Goal: Communication & Community: Answer question/provide support

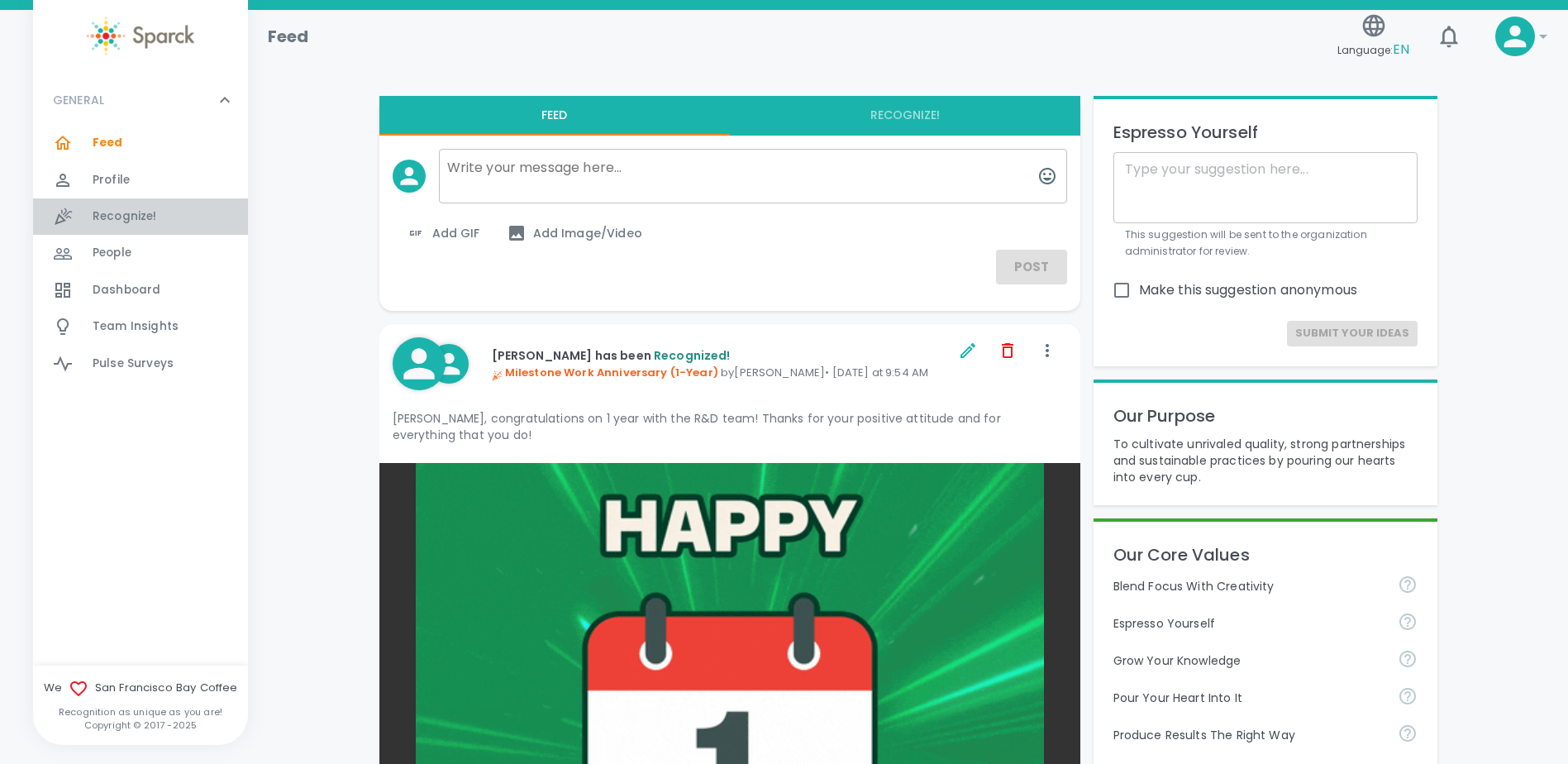
click at [131, 216] on span "Recognize!" at bounding box center [125, 216] width 65 height 16
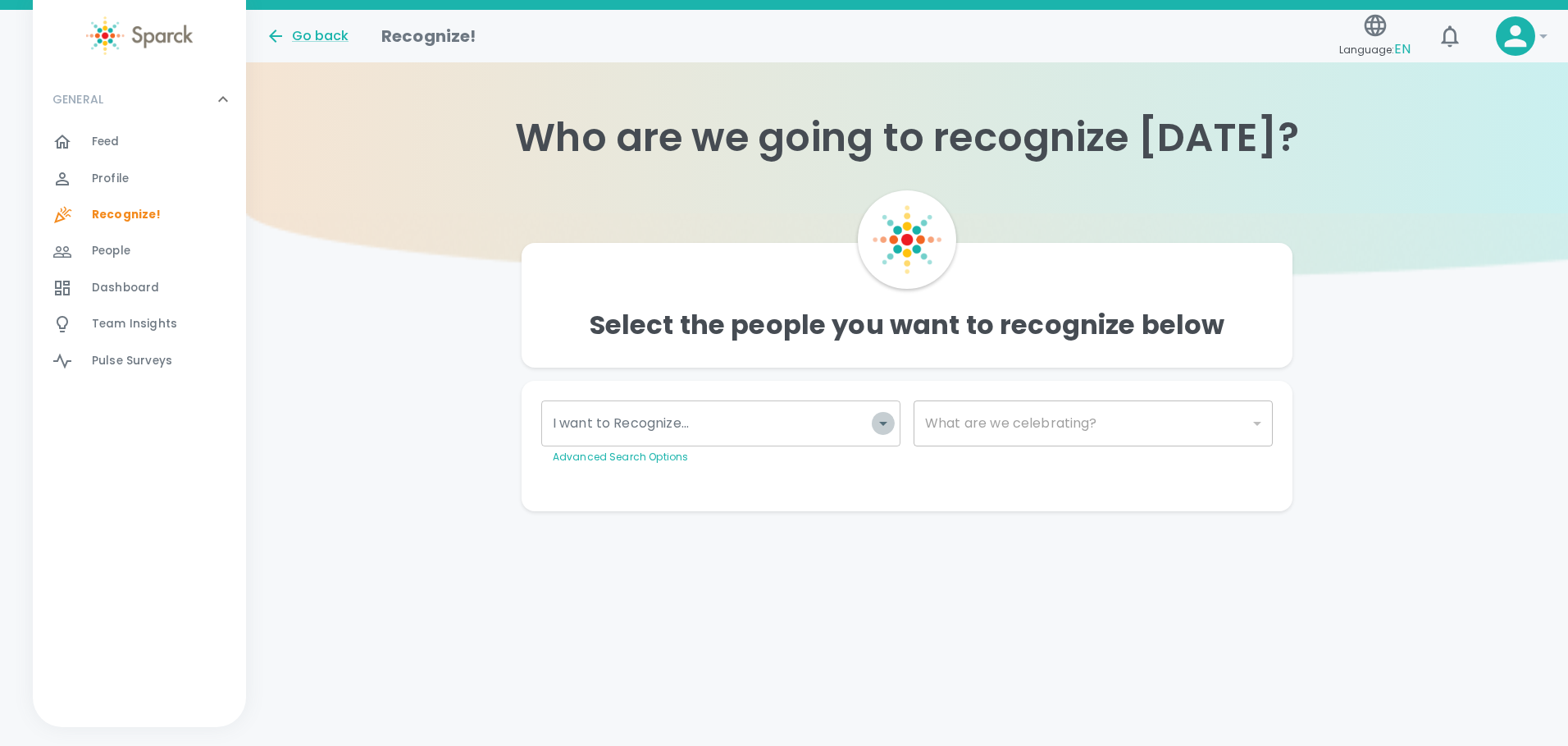
click at [877, 432] on icon "Open" at bounding box center [883, 423] width 20 height 20
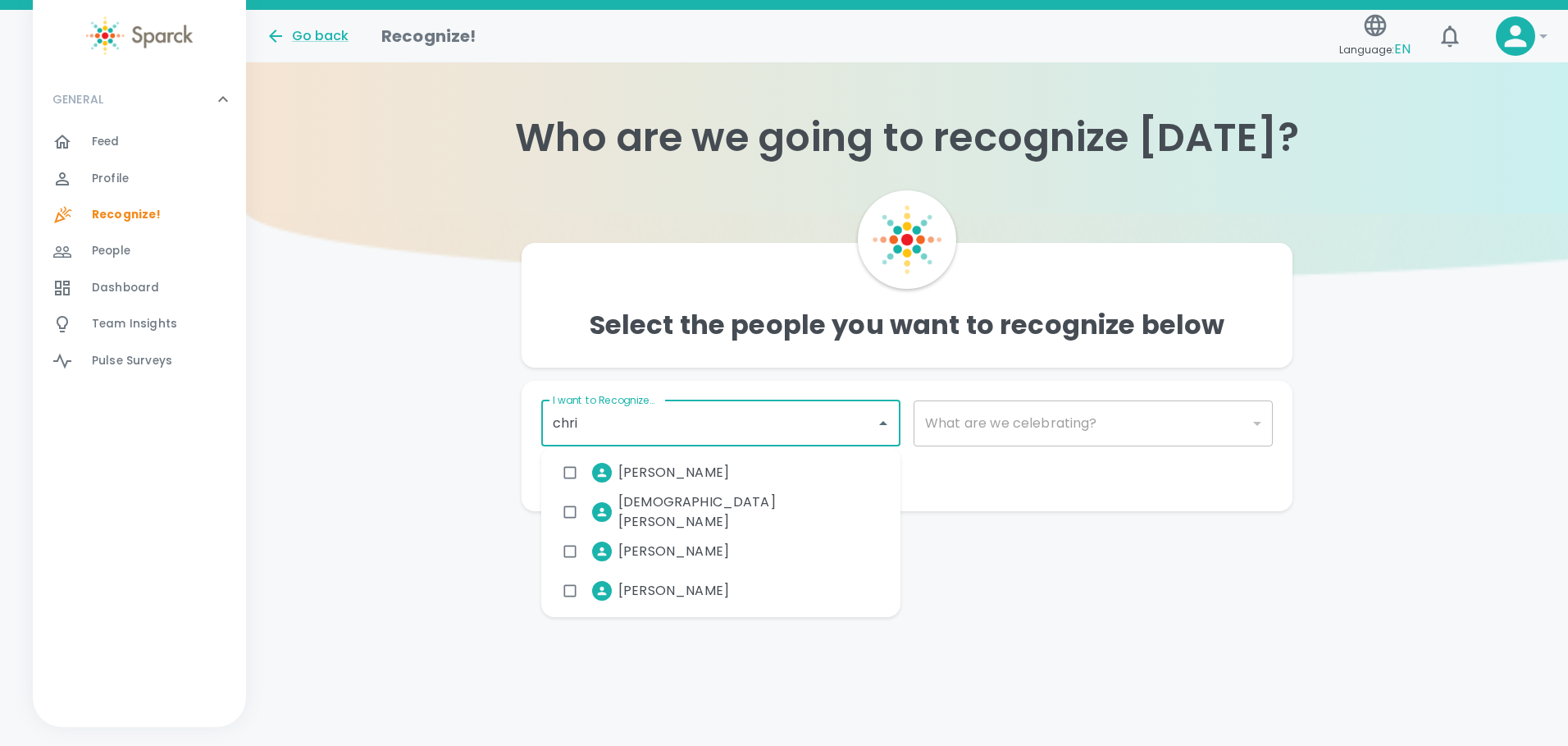
type input "[PERSON_NAME]"
click at [729, 550] on span "[PERSON_NAME]" at bounding box center [673, 551] width 110 height 20
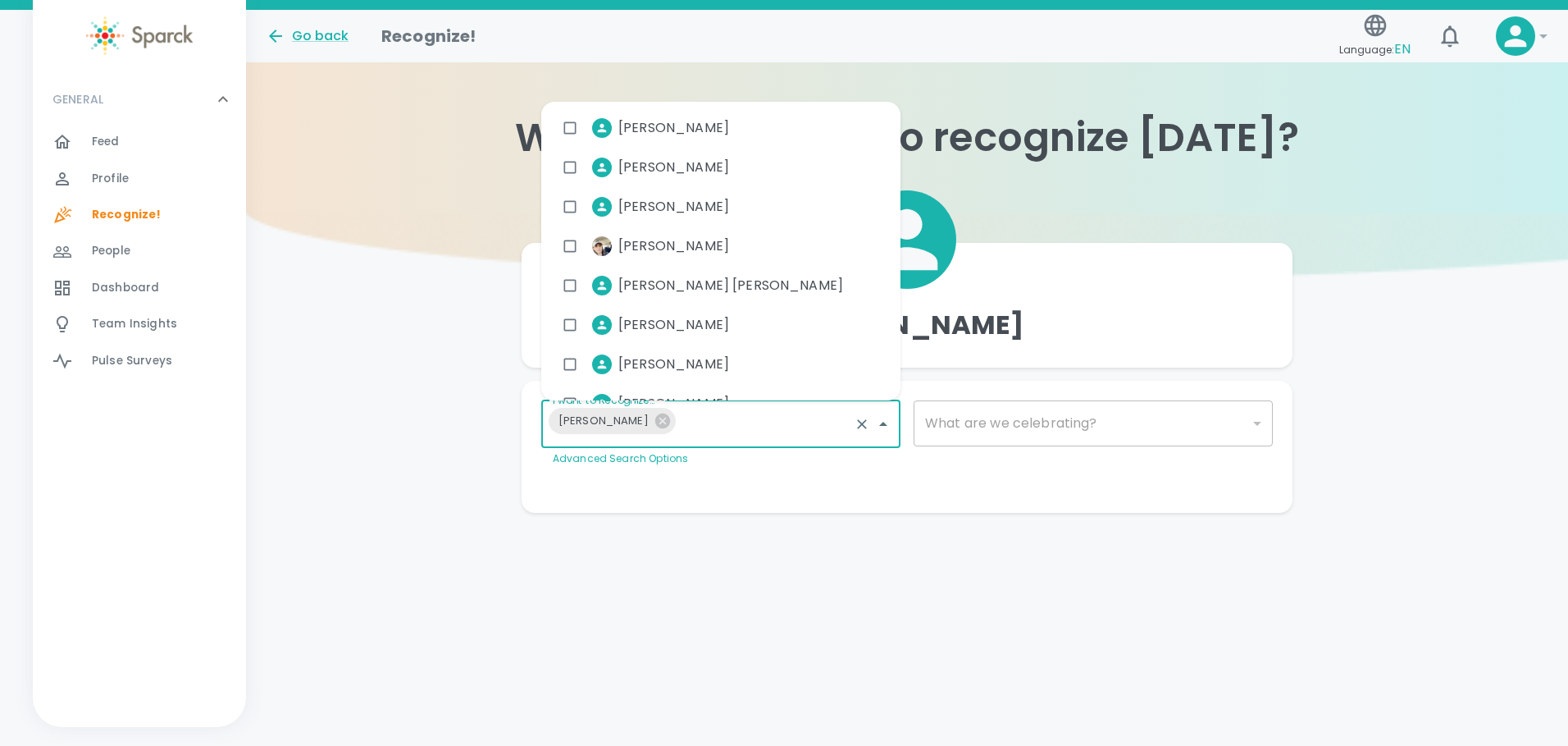
click at [1039, 427] on div "​" at bounding box center [1093, 423] width 359 height 46
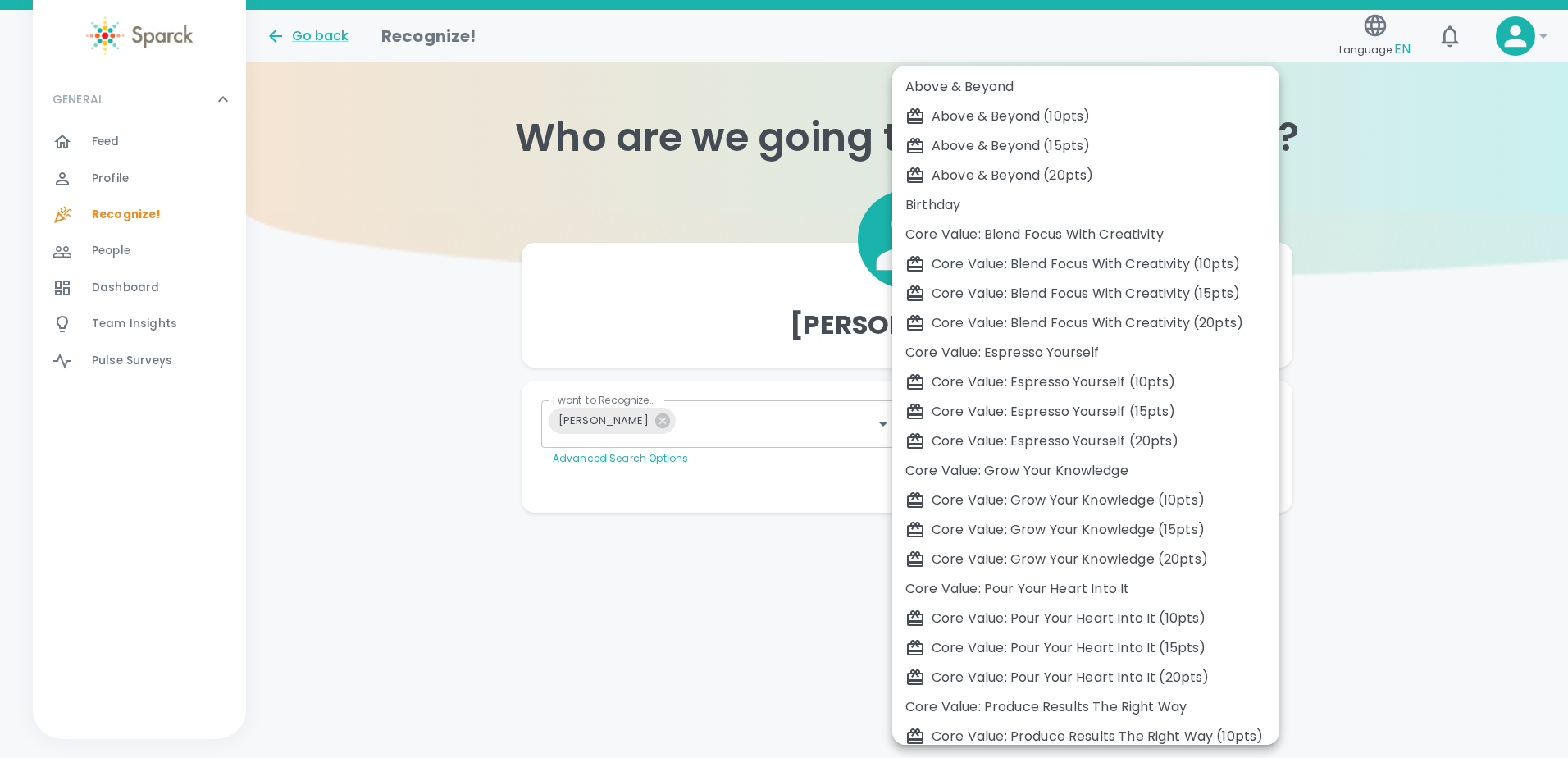
click at [1261, 427] on body "Skip Navigation Go back Recognize! Language: EN ! GENERAL 0 Feed 0 Profile 0 Re…" at bounding box center [784, 289] width 1568 height 578
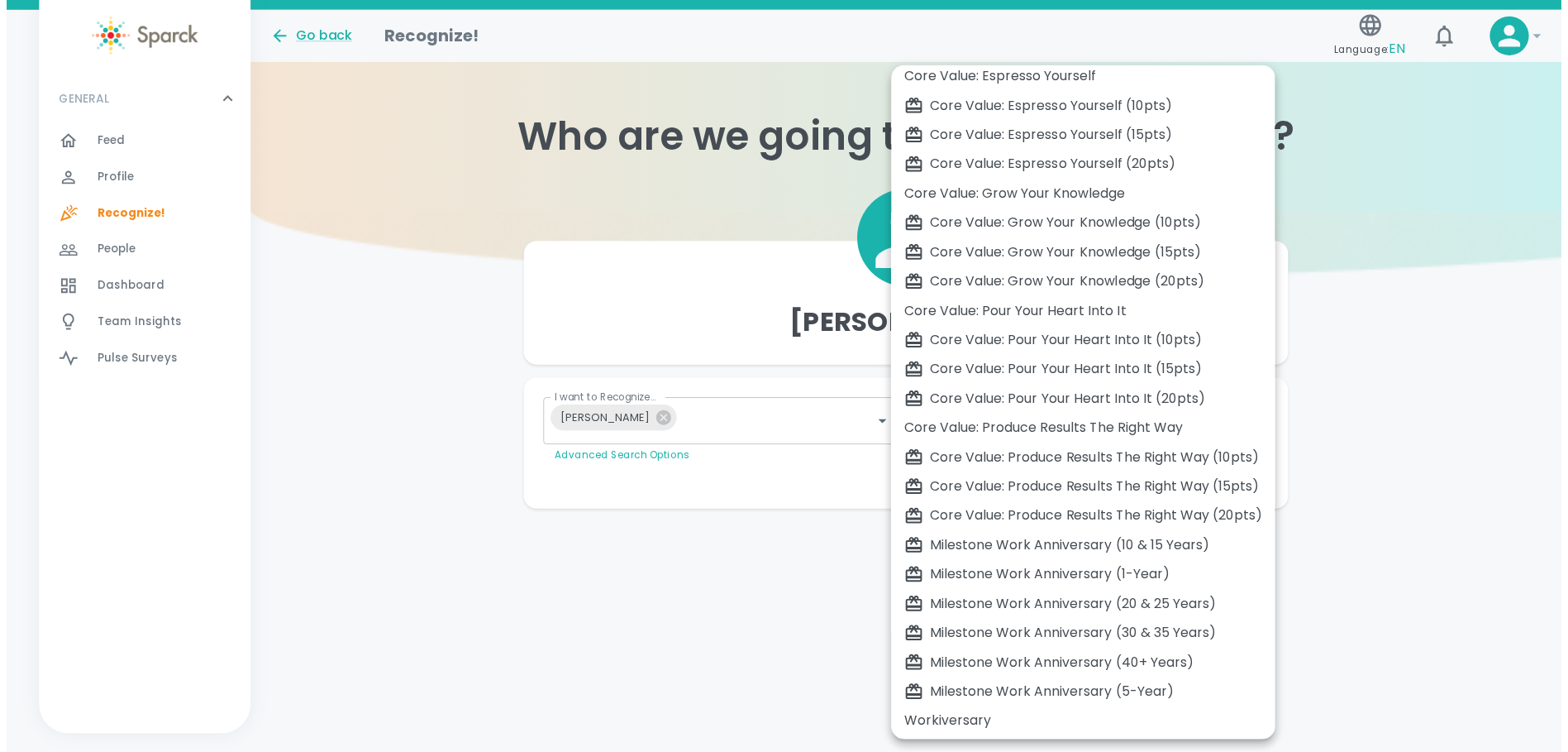
scroll to position [281, 0]
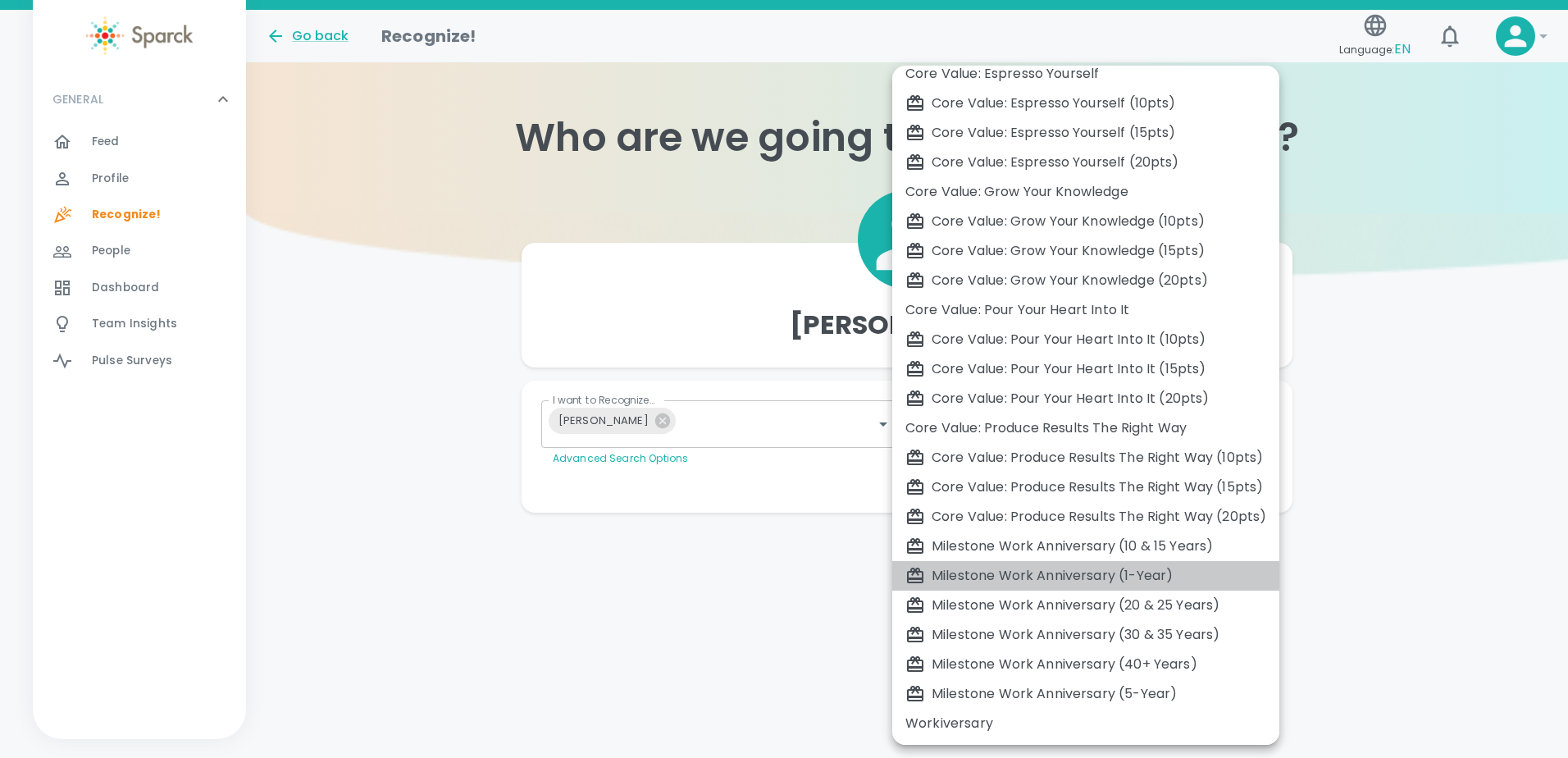
click at [1078, 570] on div "Milestone Work Anniversary (1-Year)" at bounding box center [1086, 575] width 361 height 20
type input "2104"
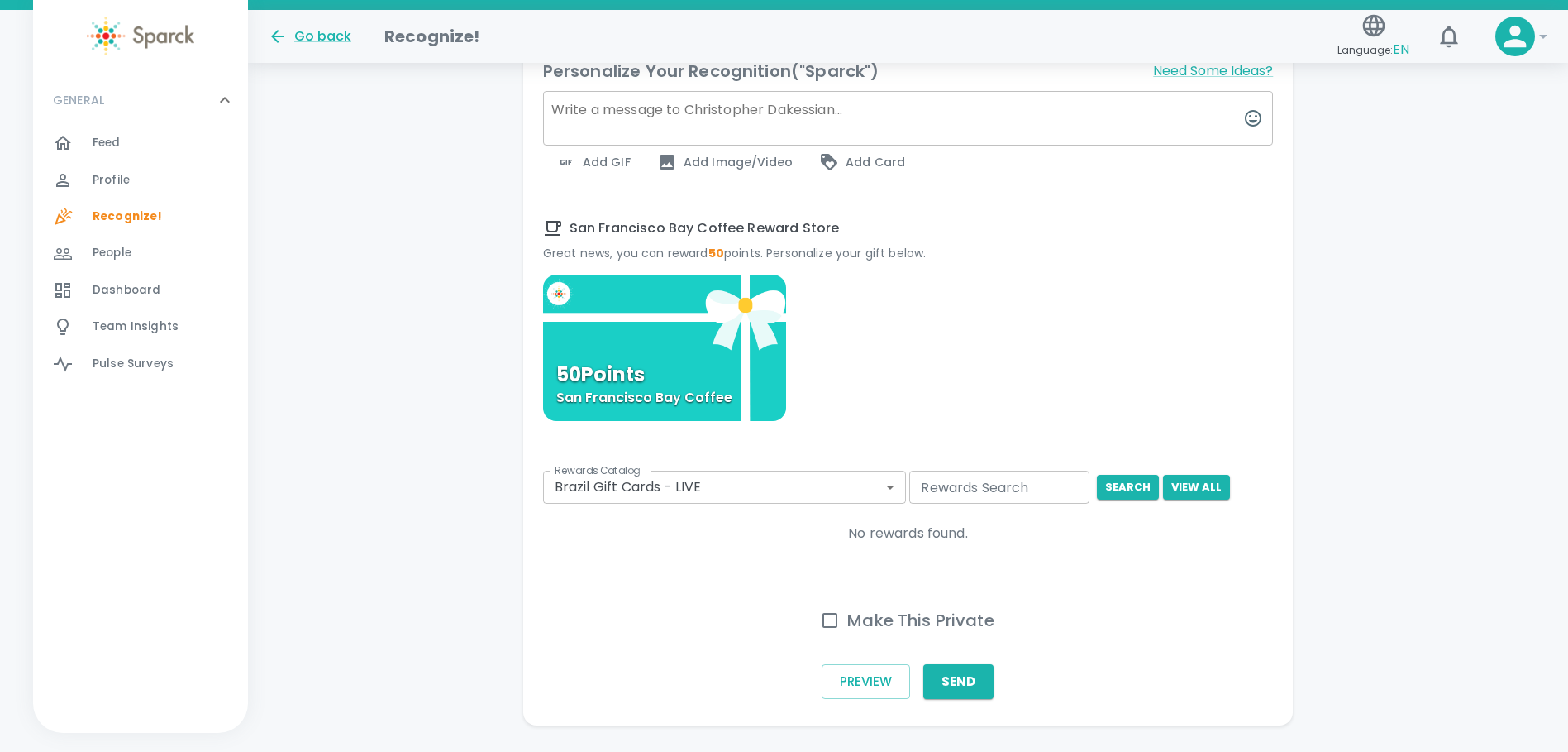
scroll to position [665, 0]
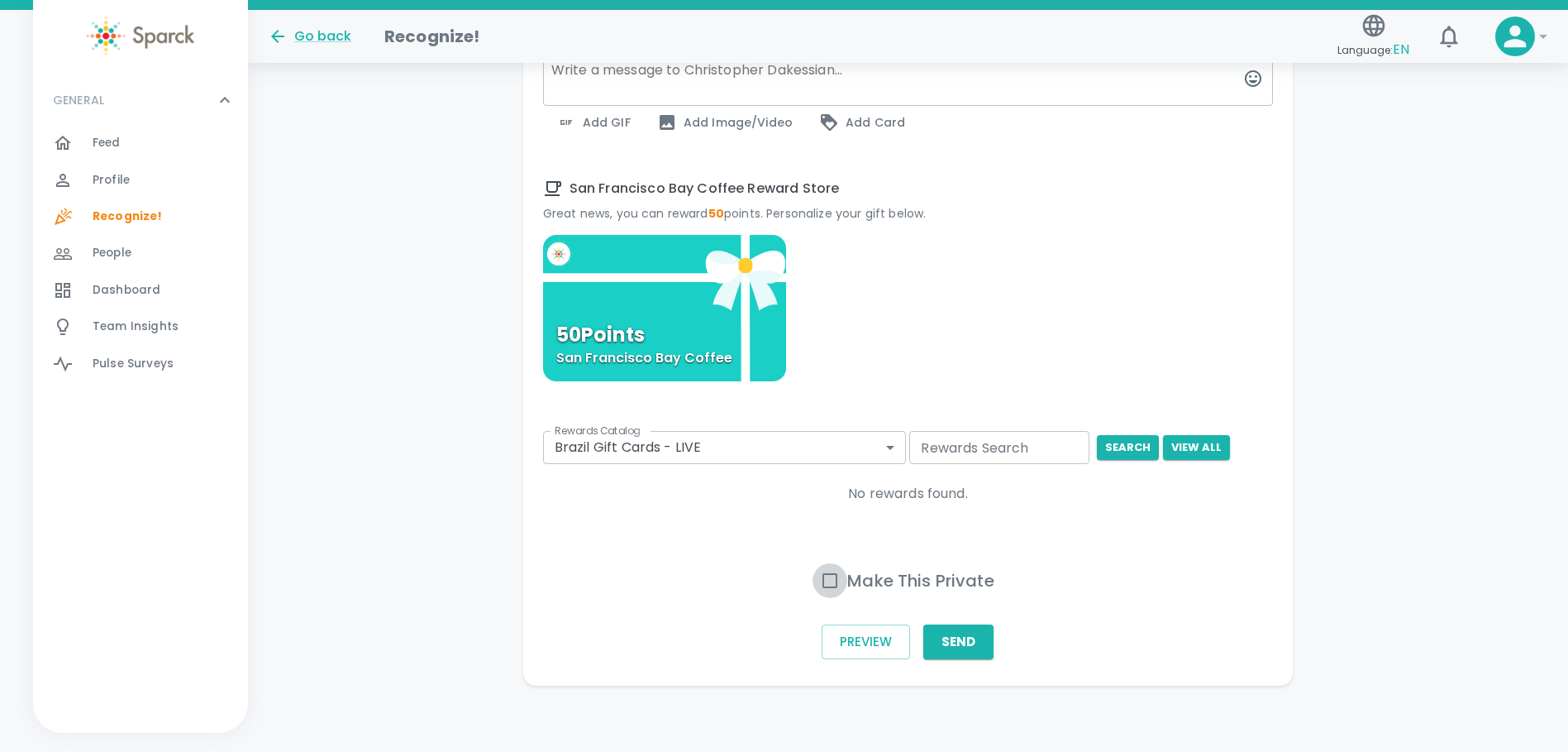
click at [825, 583] on input "Make This Private" at bounding box center [830, 581] width 34 height 34
checkbox input "true"
click at [951, 460] on input "Rewards Search" at bounding box center [998, 447] width 180 height 33
type input "amazon"
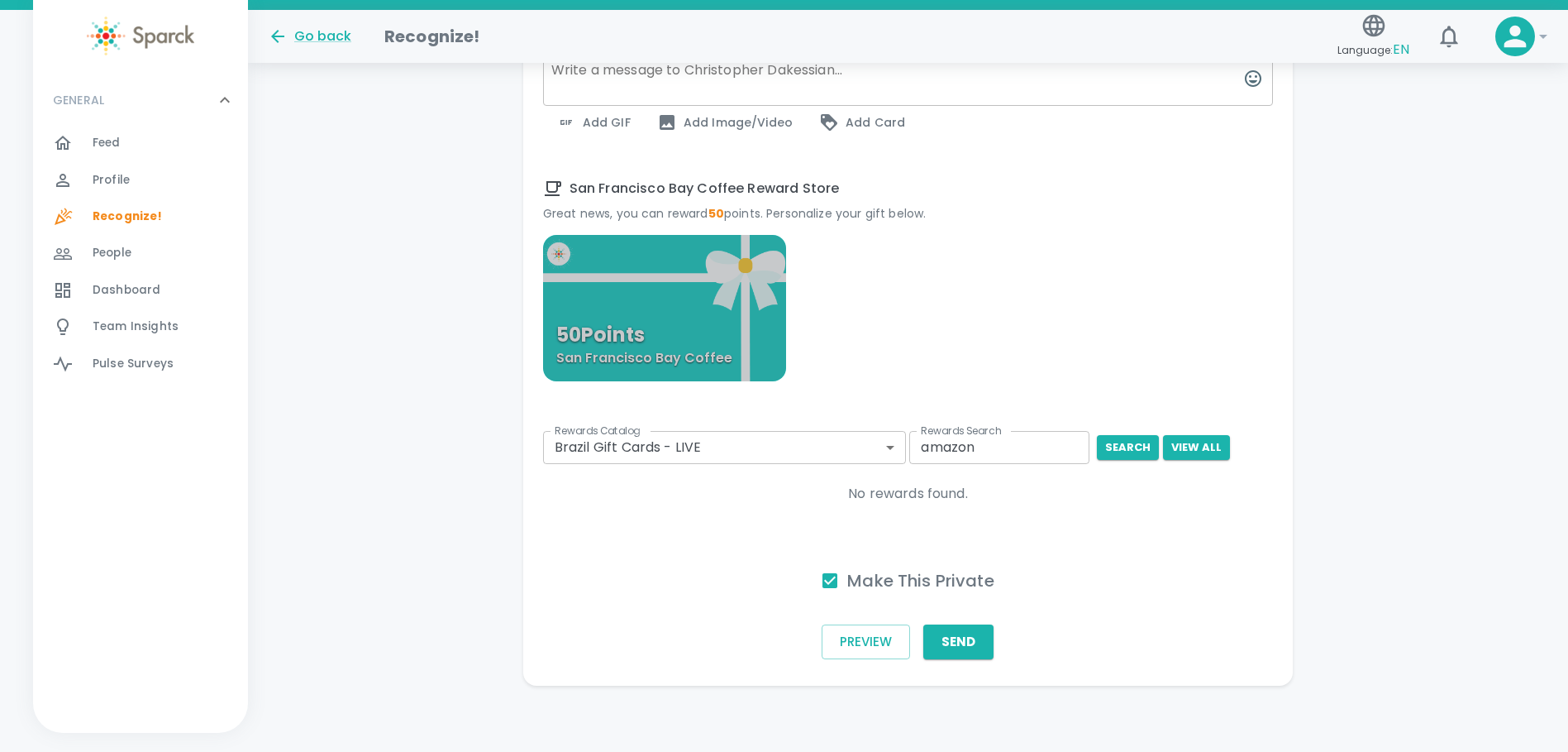
click at [718, 350] on p "San Francisco Bay Coffee" at bounding box center [644, 358] width 176 height 20
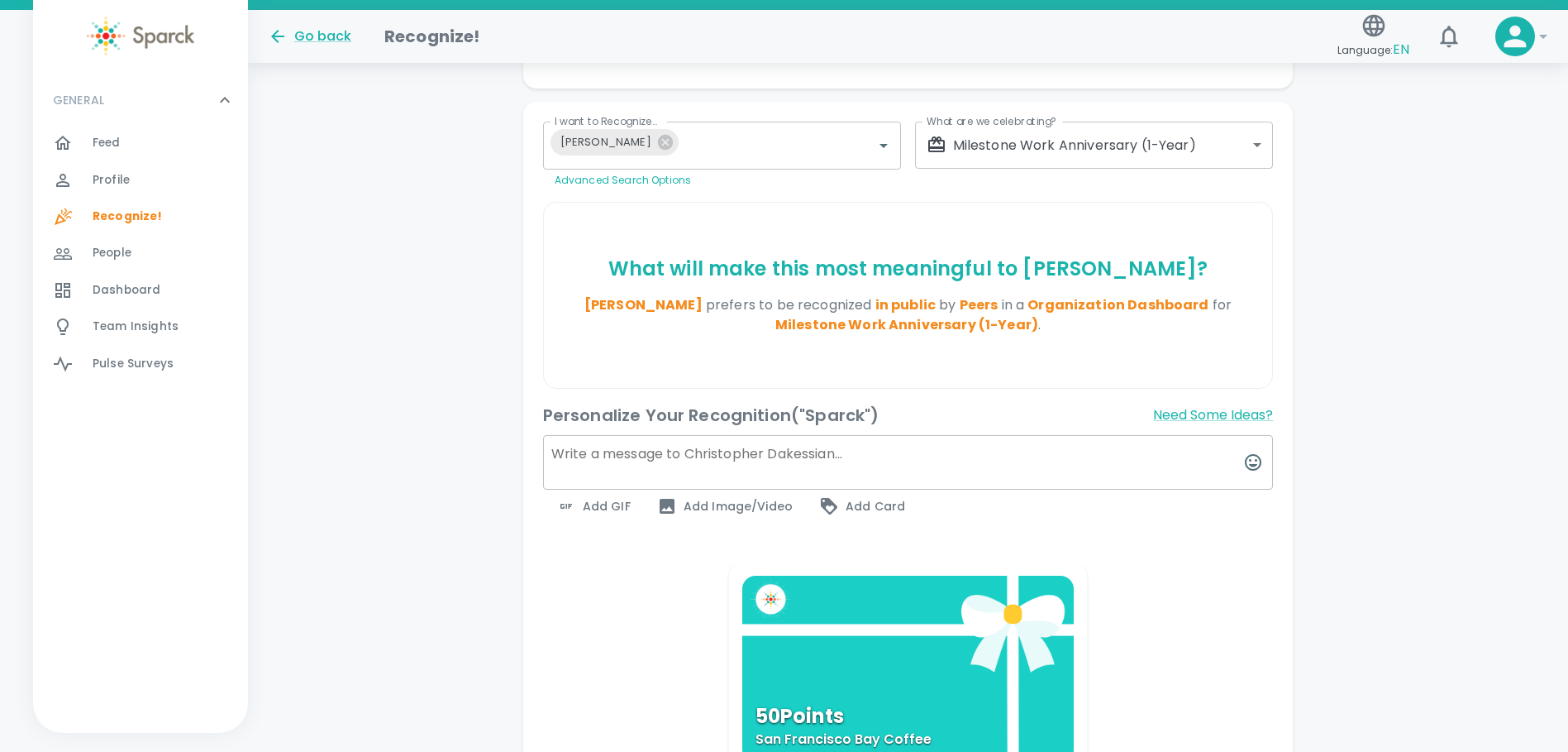
scroll to position [320, 0]
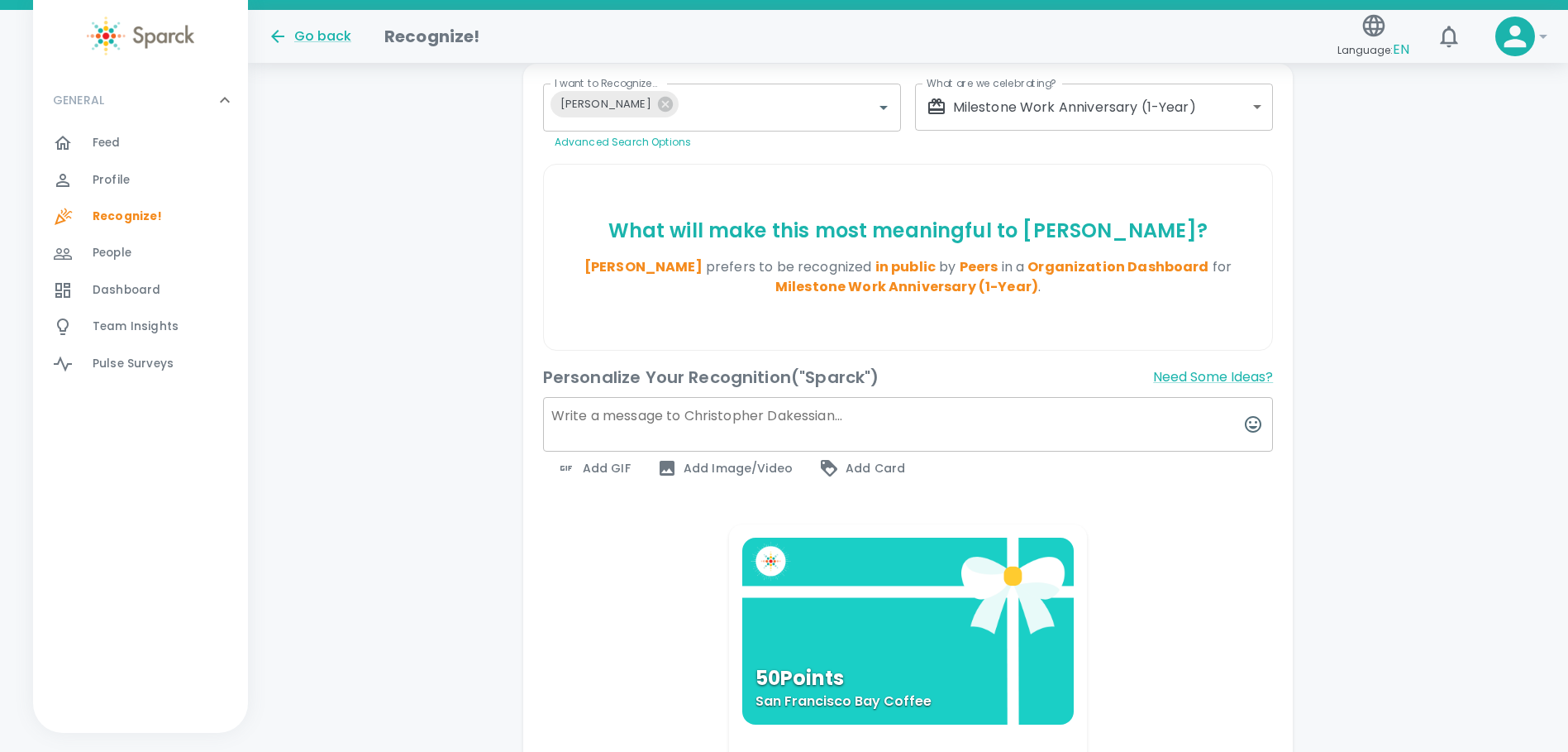
click at [812, 425] on textarea at bounding box center [909, 424] width 731 height 54
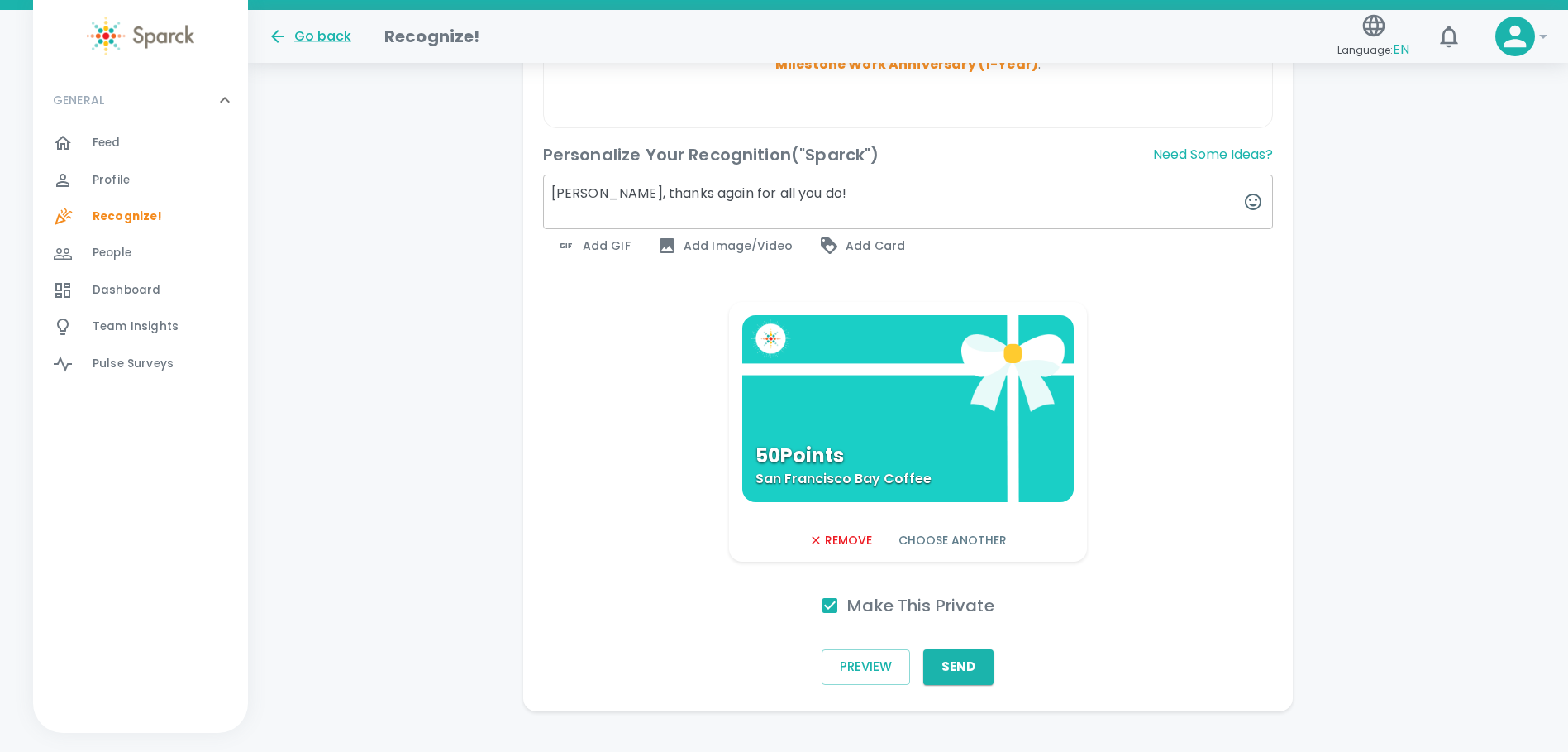
scroll to position [568, 0]
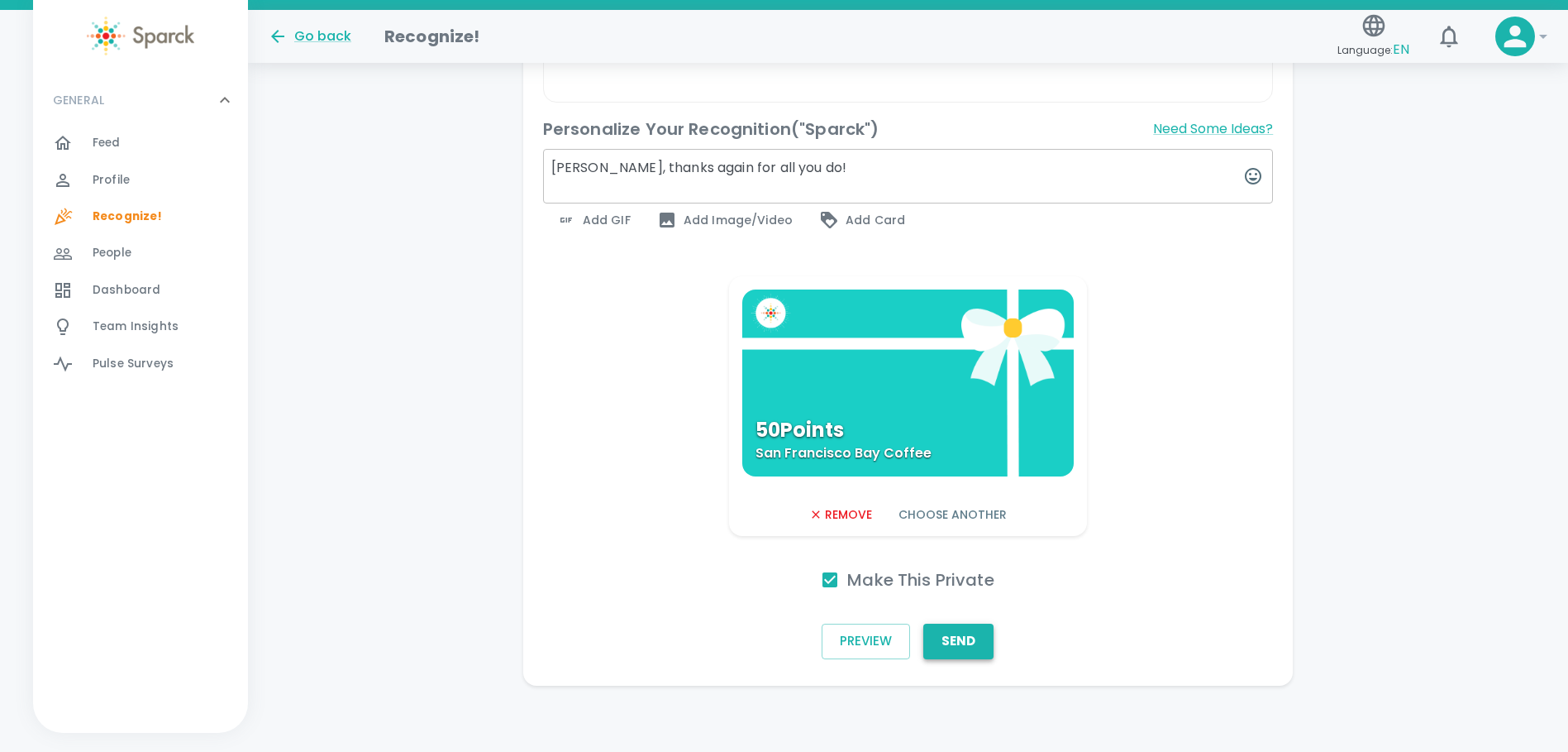
type textarea "[PERSON_NAME], thanks again for all you do!"
click at [960, 633] on button "Send" at bounding box center [958, 641] width 70 height 34
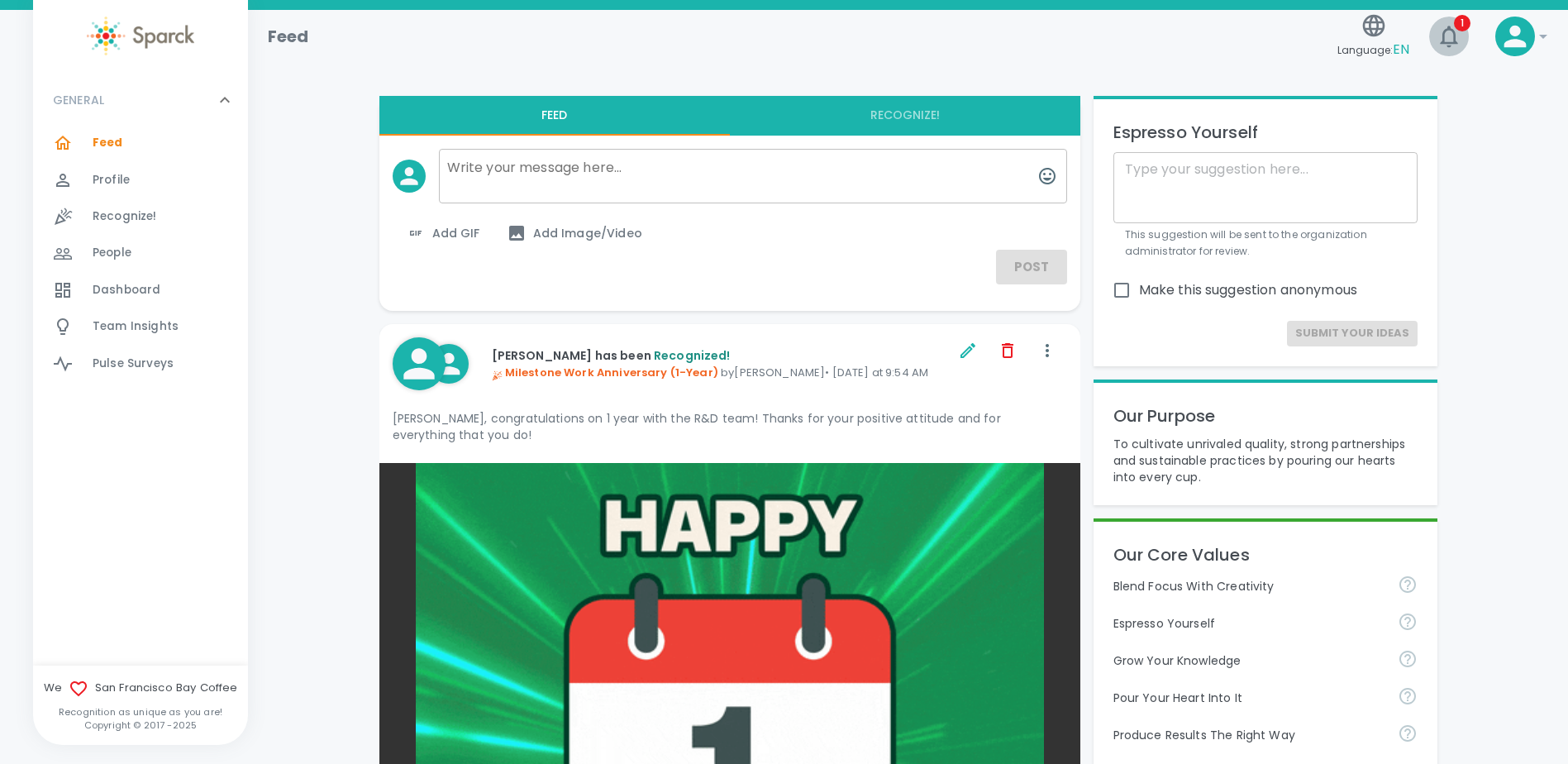
click at [1450, 39] on icon "button" at bounding box center [1449, 36] width 27 height 27
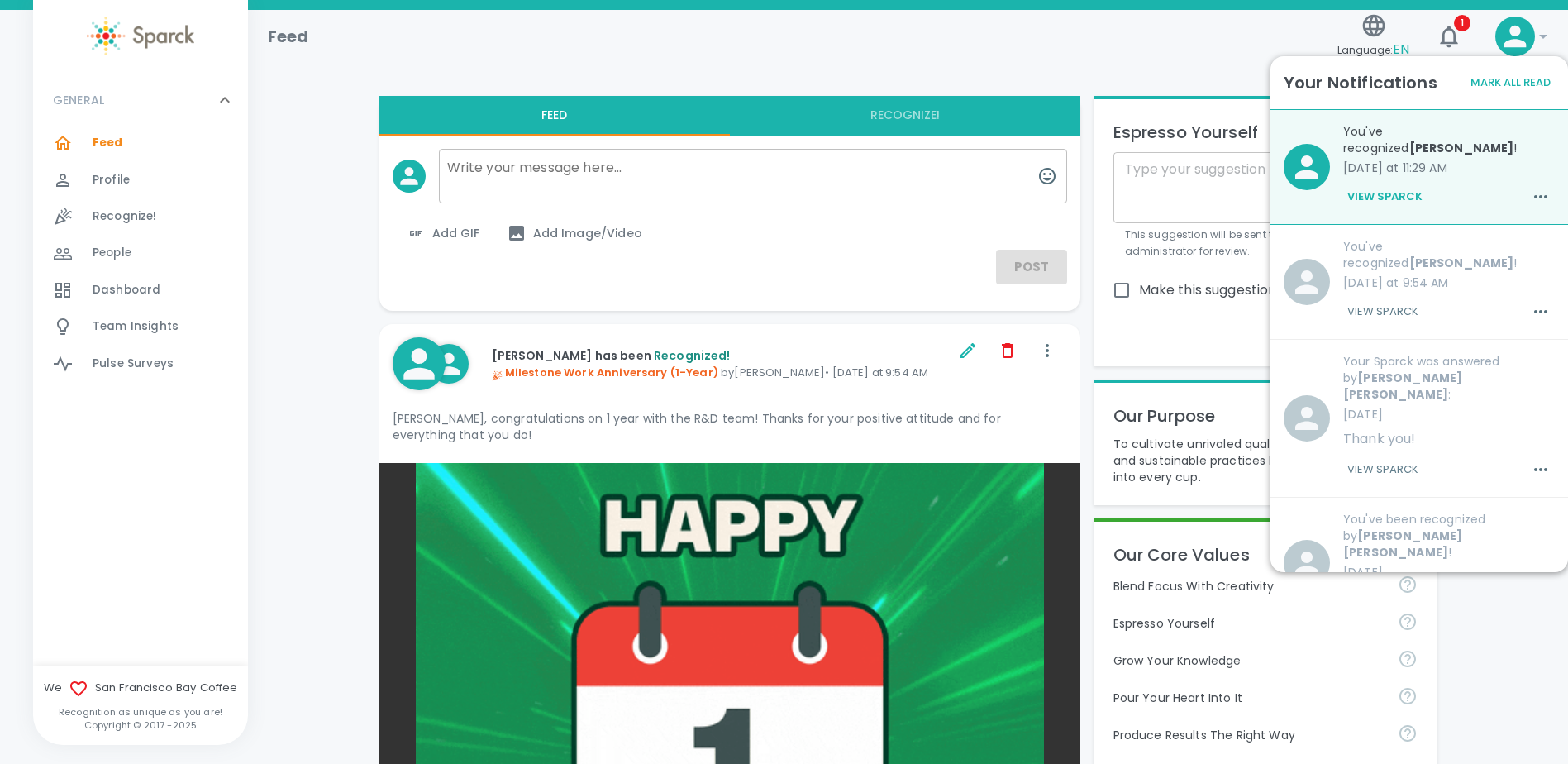
click at [1450, 176] on p "[DATE] at 11:29 AM" at bounding box center [1449, 167] width 211 height 16
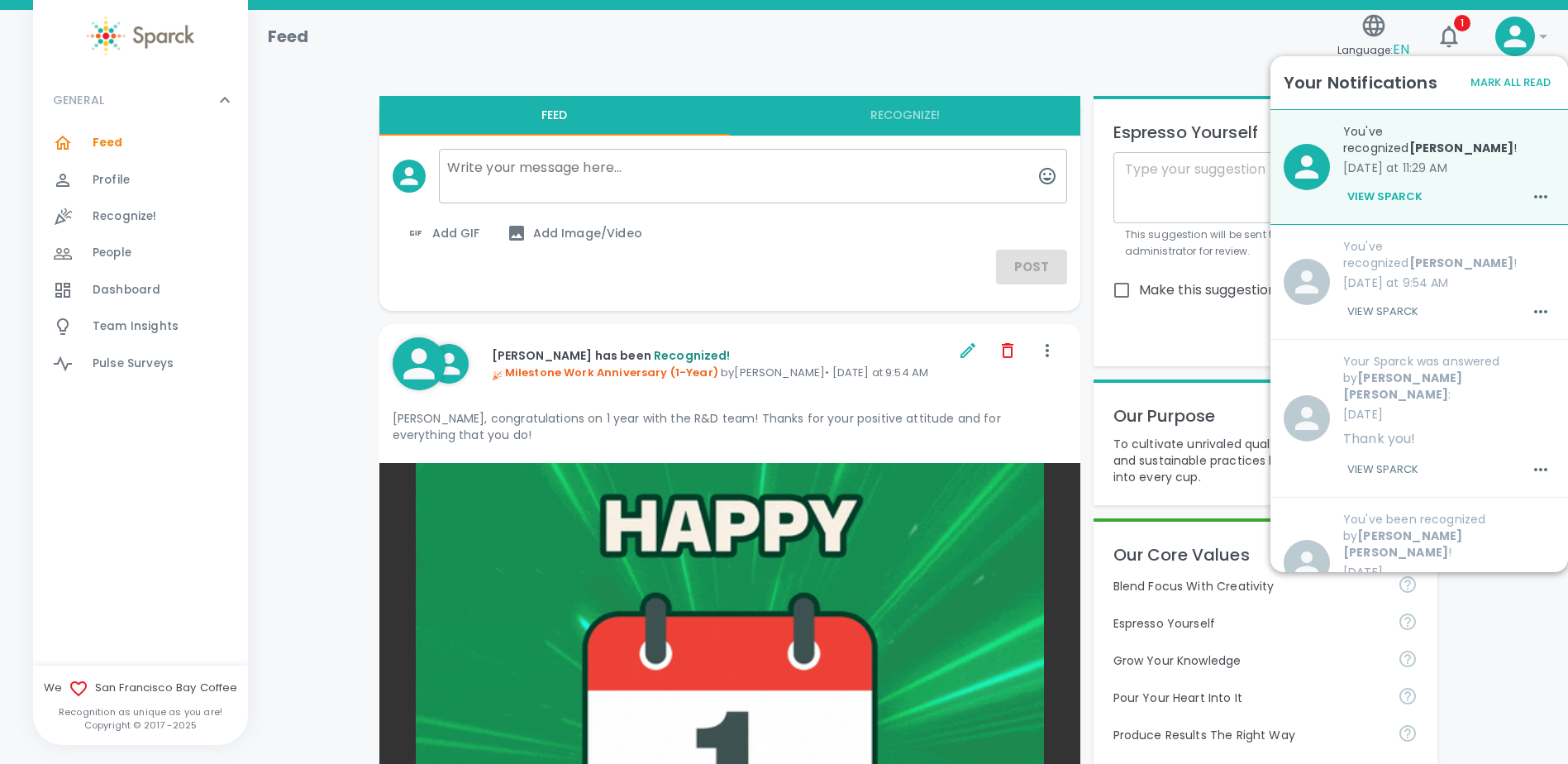
click at [1461, 292] on div "You've recognized [PERSON_NAME] ! [DATE] at 9:54 AM View Sparck" at bounding box center [1442, 275] width 225 height 101
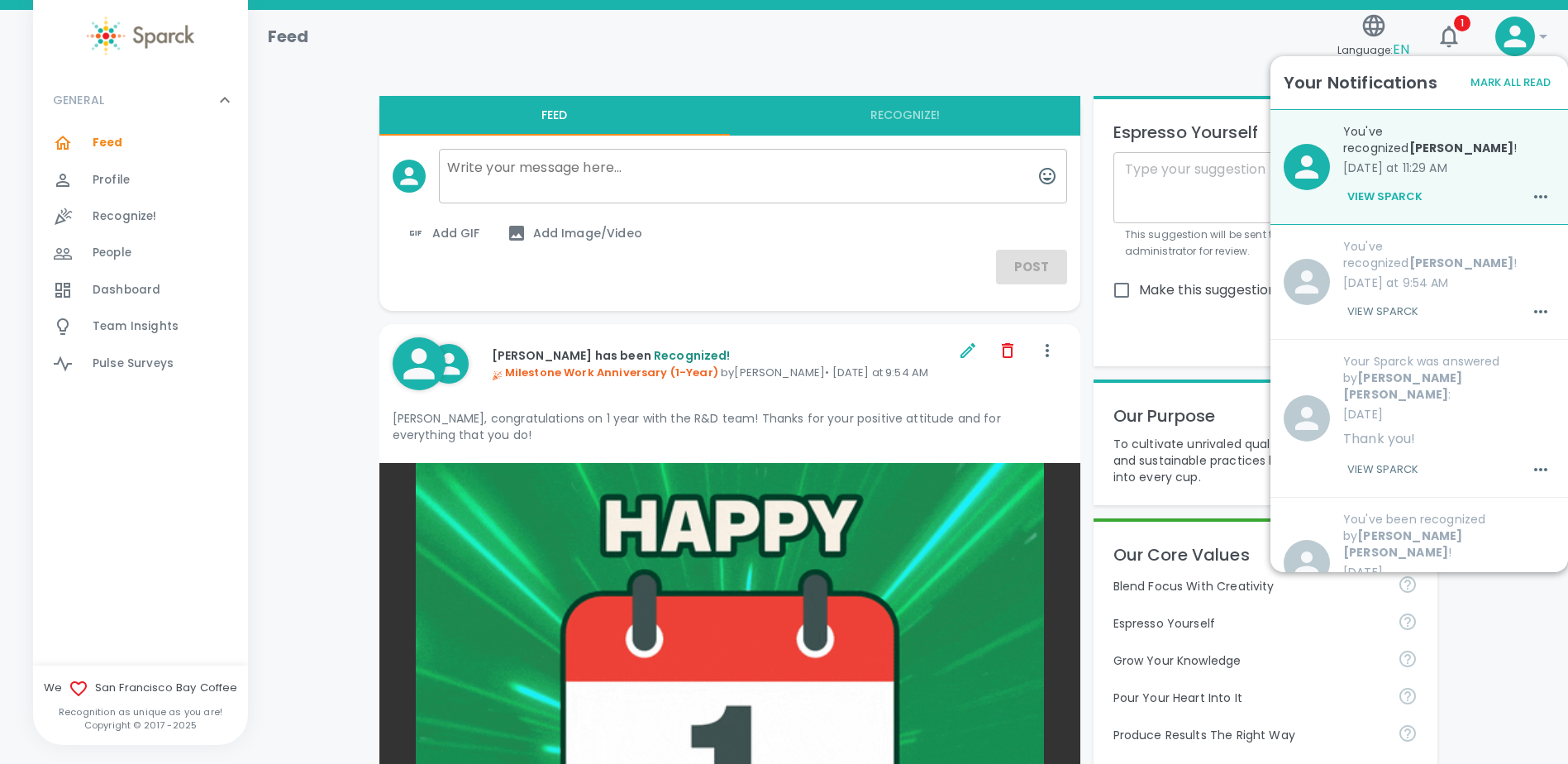
click at [1471, 185] on div "View Sparck" at bounding box center [1449, 197] width 211 height 29
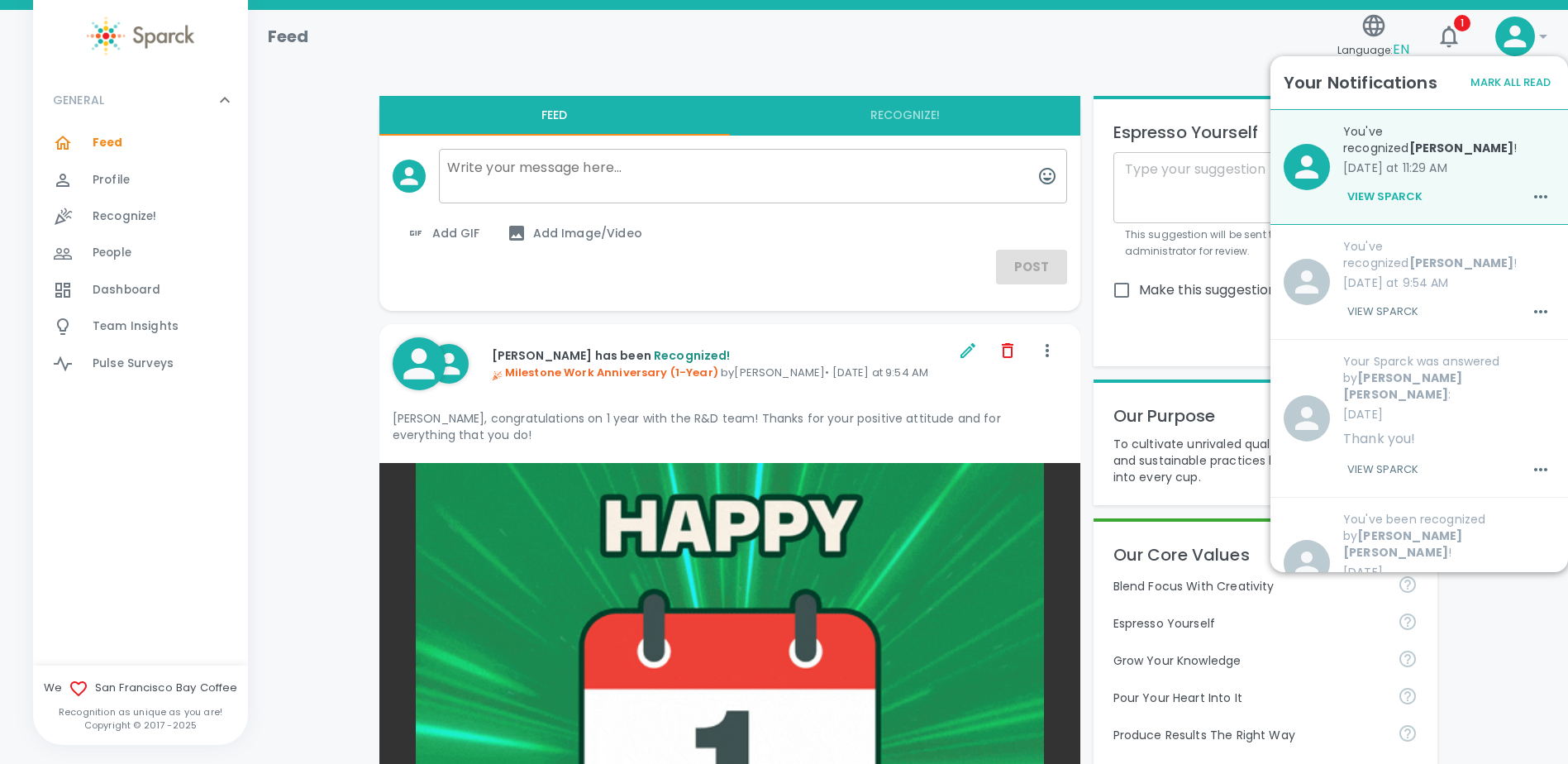
click at [119, 143] on span "Feed" at bounding box center [108, 143] width 30 height 16
click at [475, 54] on div "Feed Language: EN 1 !" at bounding box center [901, 30] width 1293 height 72
